Goal: Task Accomplishment & Management: Manage account settings

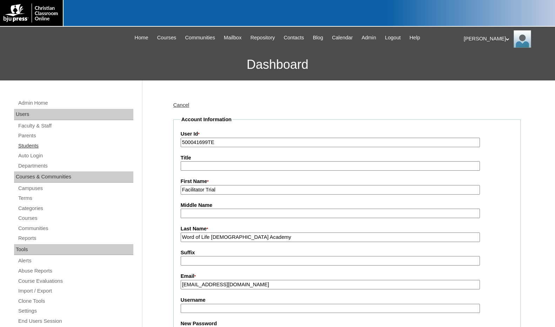
click at [38, 147] on link "Students" at bounding box center [76, 145] width 116 height 9
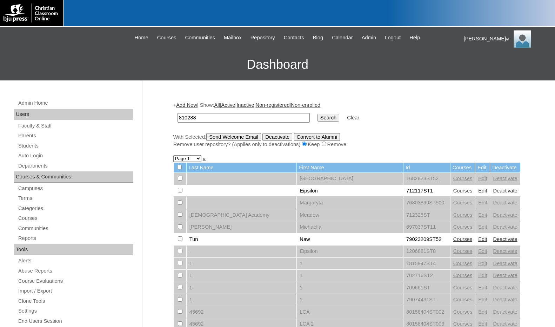
type input "810288"
click at [318, 118] on input "Search" at bounding box center [329, 118] width 22 height 8
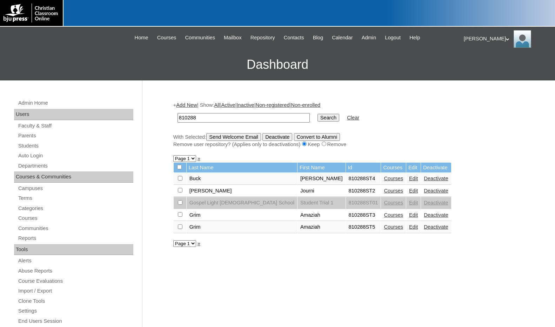
click at [384, 215] on link "Courses" at bounding box center [393, 215] width 19 height 6
click at [409, 227] on link "Edit" at bounding box center [413, 227] width 9 height 6
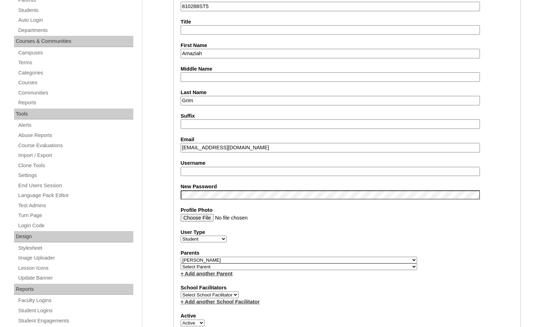
scroll to position [140, 0]
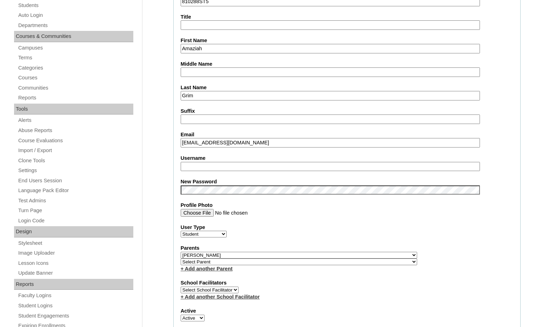
drag, startPoint x: 208, startPoint y: 92, endPoint x: 134, endPoint y: 92, distance: 73.7
type input "dontuse"
click at [334, 254] on select "Select Parent , Fautanu, Ma 1, 1 23-24 accountMorgan, Jason 6th Street Mennonit…" at bounding box center [299, 255] width 236 height 7
select select
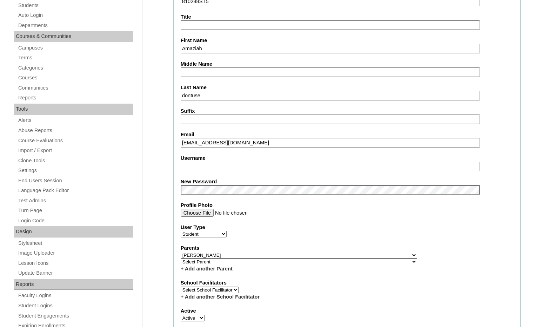
click at [181, 252] on select "Select Parent , Fautanu, Ma 1, 1 23-24 accountMorgan, Jason 6th Street Mennonit…" at bounding box center [299, 255] width 236 height 7
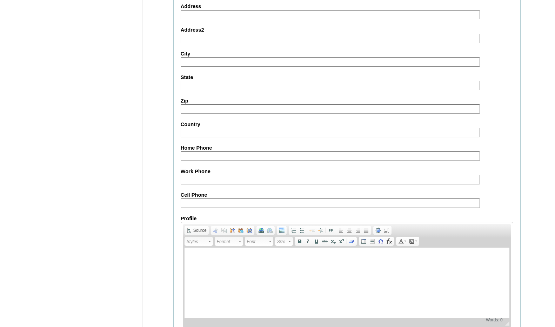
scroll to position [742, 0]
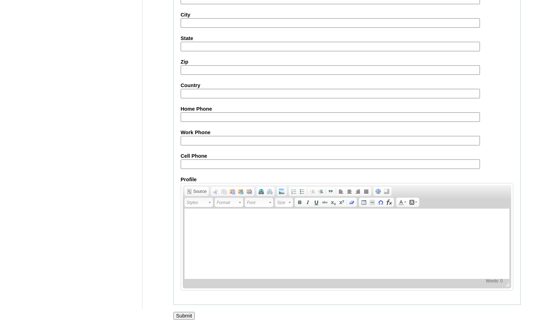
click at [179, 316] on input "Submit" at bounding box center [184, 316] width 22 height 8
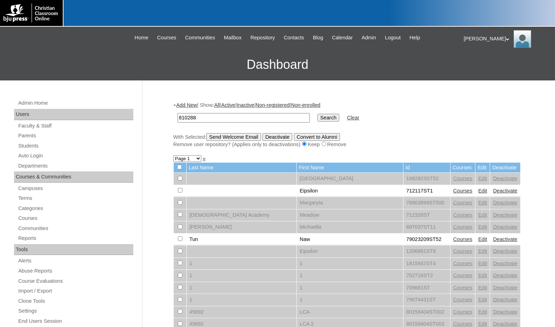
type input "810288"
click at [318, 114] on input "Search" at bounding box center [329, 118] width 22 height 8
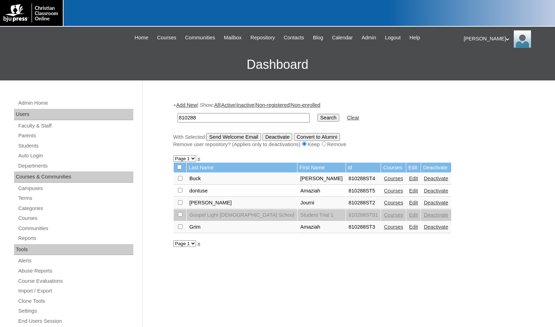
click at [384, 228] on link "Courses" at bounding box center [393, 227] width 19 height 6
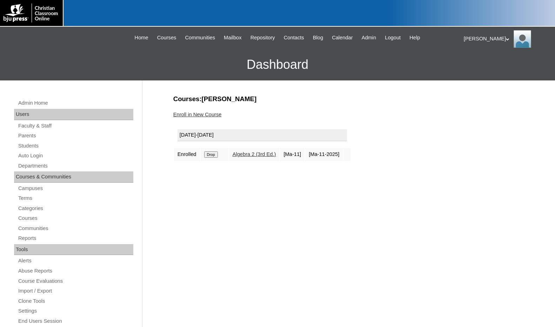
click at [203, 116] on link "Enroll in New Course" at bounding box center [197, 115] width 48 height 6
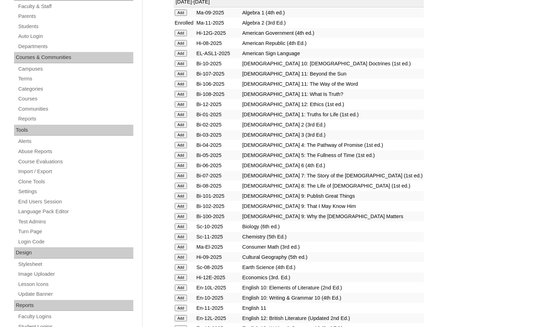
scroll to position [140, 0]
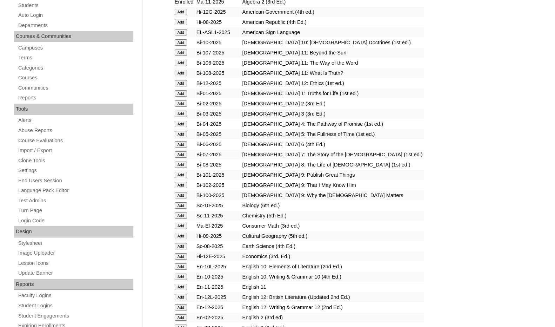
click at [181, 254] on input "Add" at bounding box center [181, 256] width 12 height 6
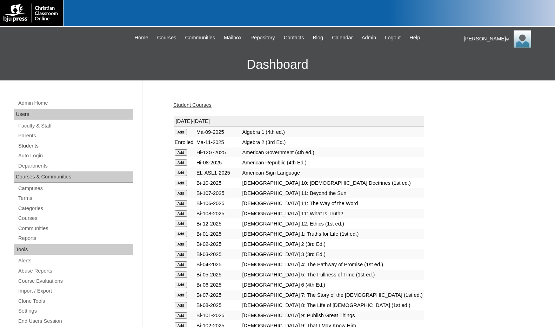
click at [37, 149] on link "Students" at bounding box center [76, 145] width 116 height 9
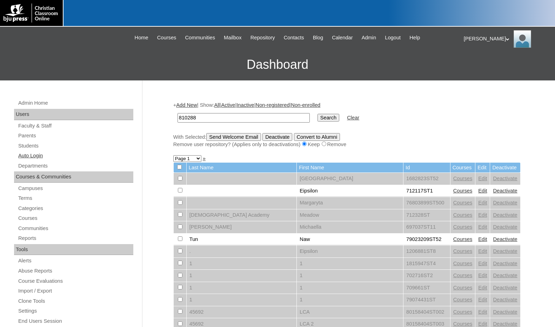
type input "810288"
click at [318, 114] on input "Search" at bounding box center [329, 118] width 22 height 8
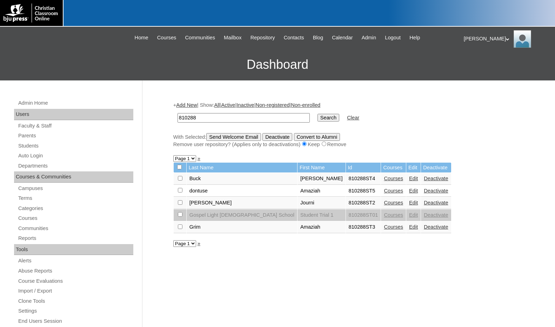
click at [409, 226] on link "Edit" at bounding box center [413, 227] width 9 height 6
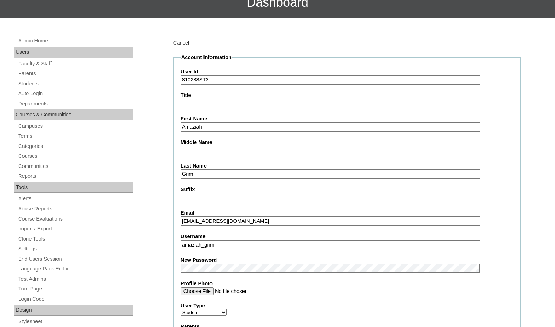
scroll to position [70, 0]
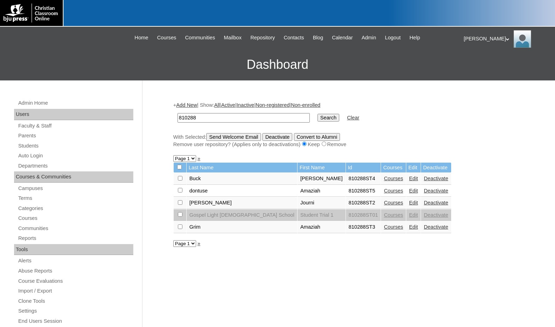
click at [181, 177] on input "checkbox" at bounding box center [180, 178] width 5 height 5
checkbox input "true"
click at [250, 138] on input "Send Welcome Email" at bounding box center [233, 137] width 55 height 8
